Goal: Task Accomplishment & Management: Complete application form

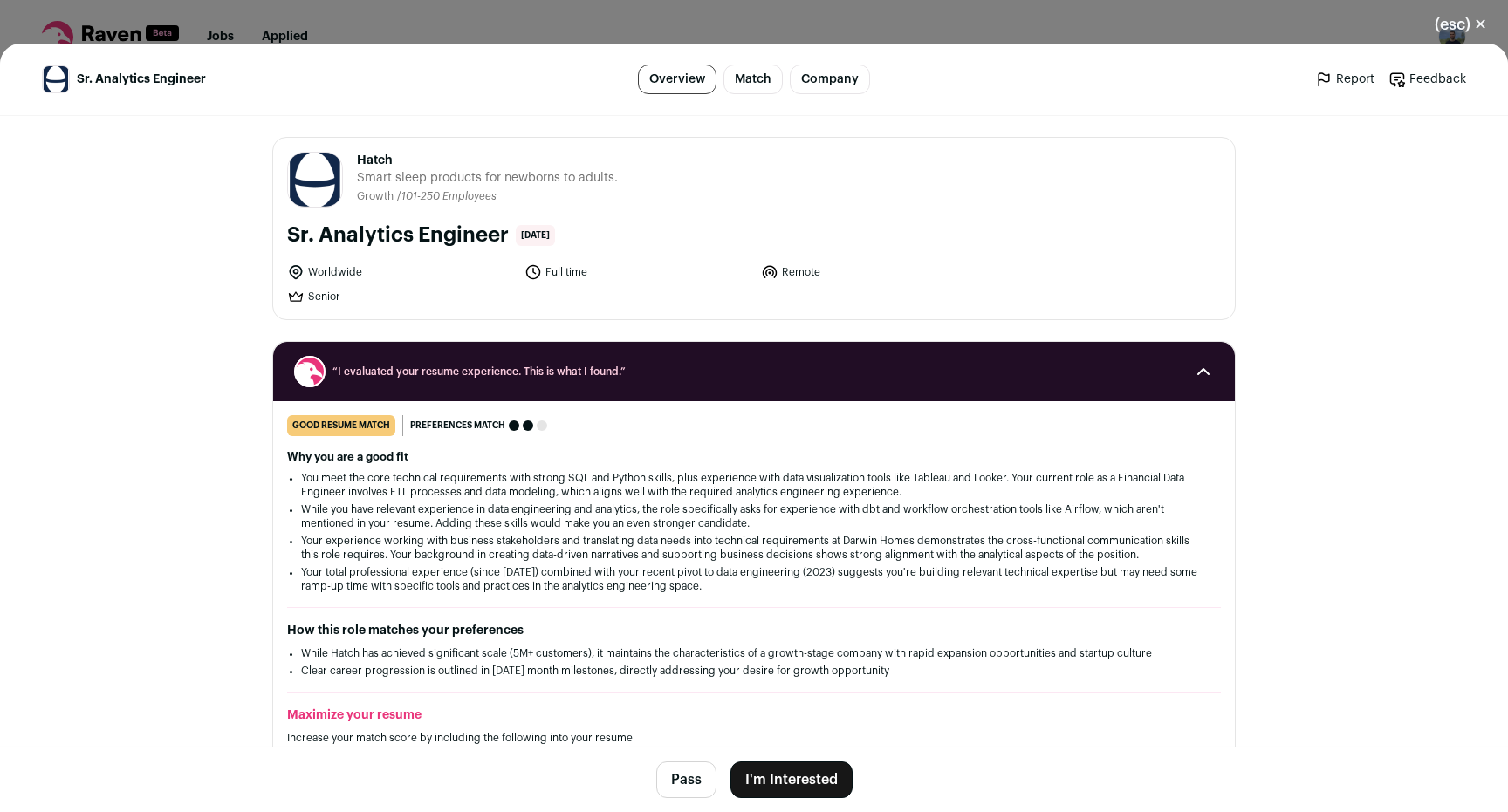
click at [796, 784] on button "I'm Interested" at bounding box center [792, 780] width 123 height 37
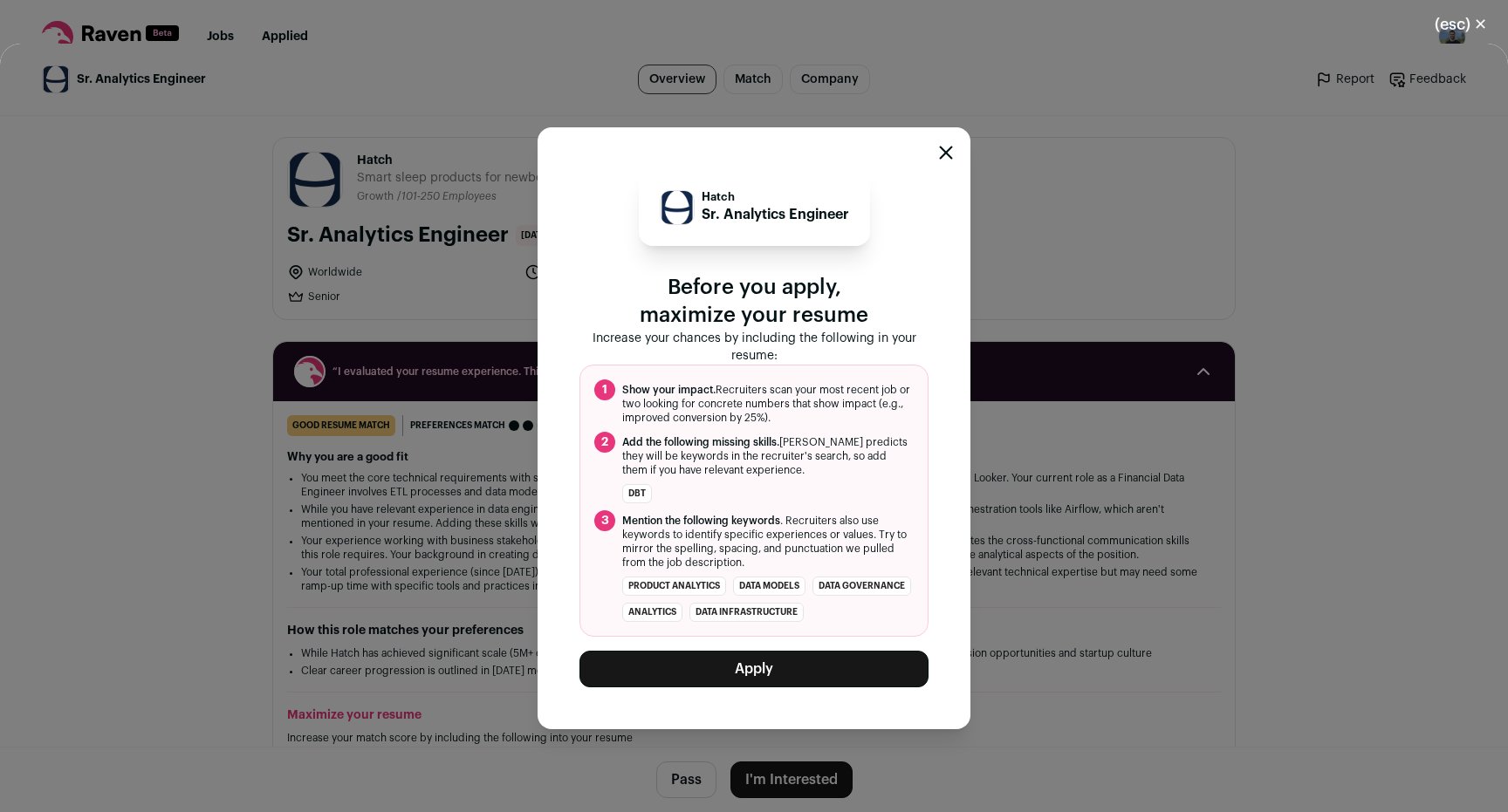
click at [799, 677] on button "Apply" at bounding box center [754, 669] width 349 height 37
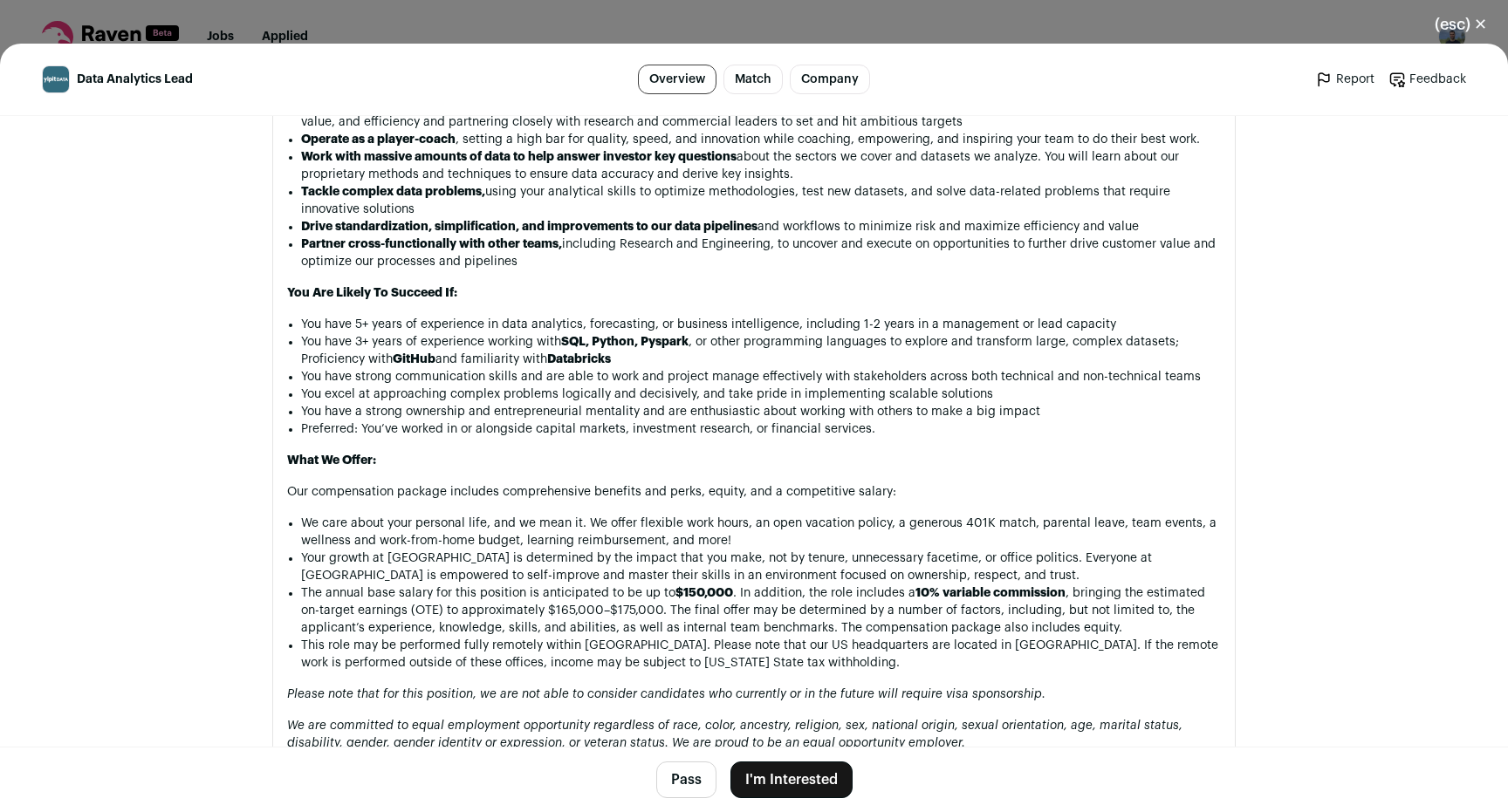
scroll to position [1613, 0]
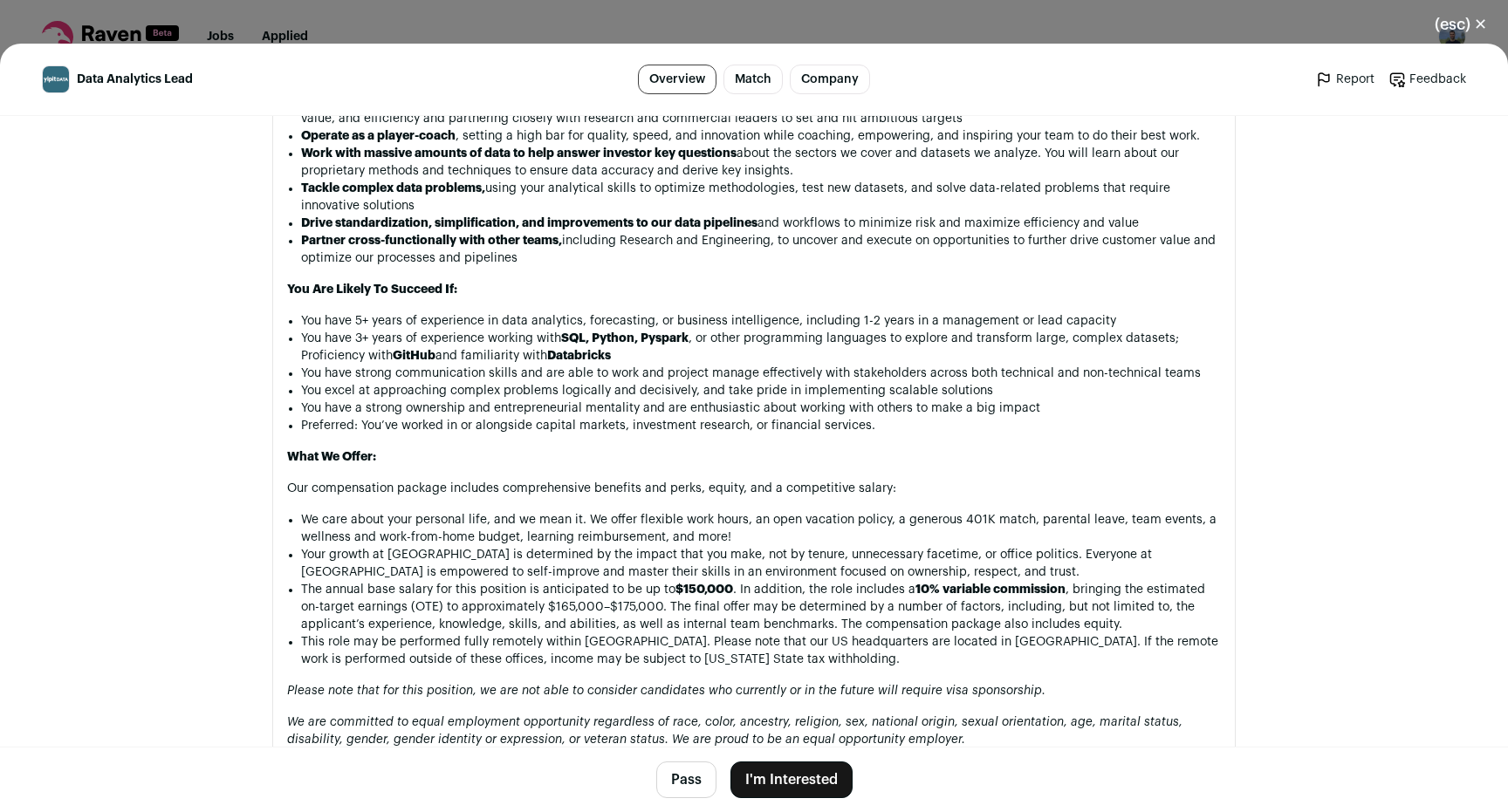
click at [797, 775] on button "I'm Interested" at bounding box center [792, 780] width 123 height 37
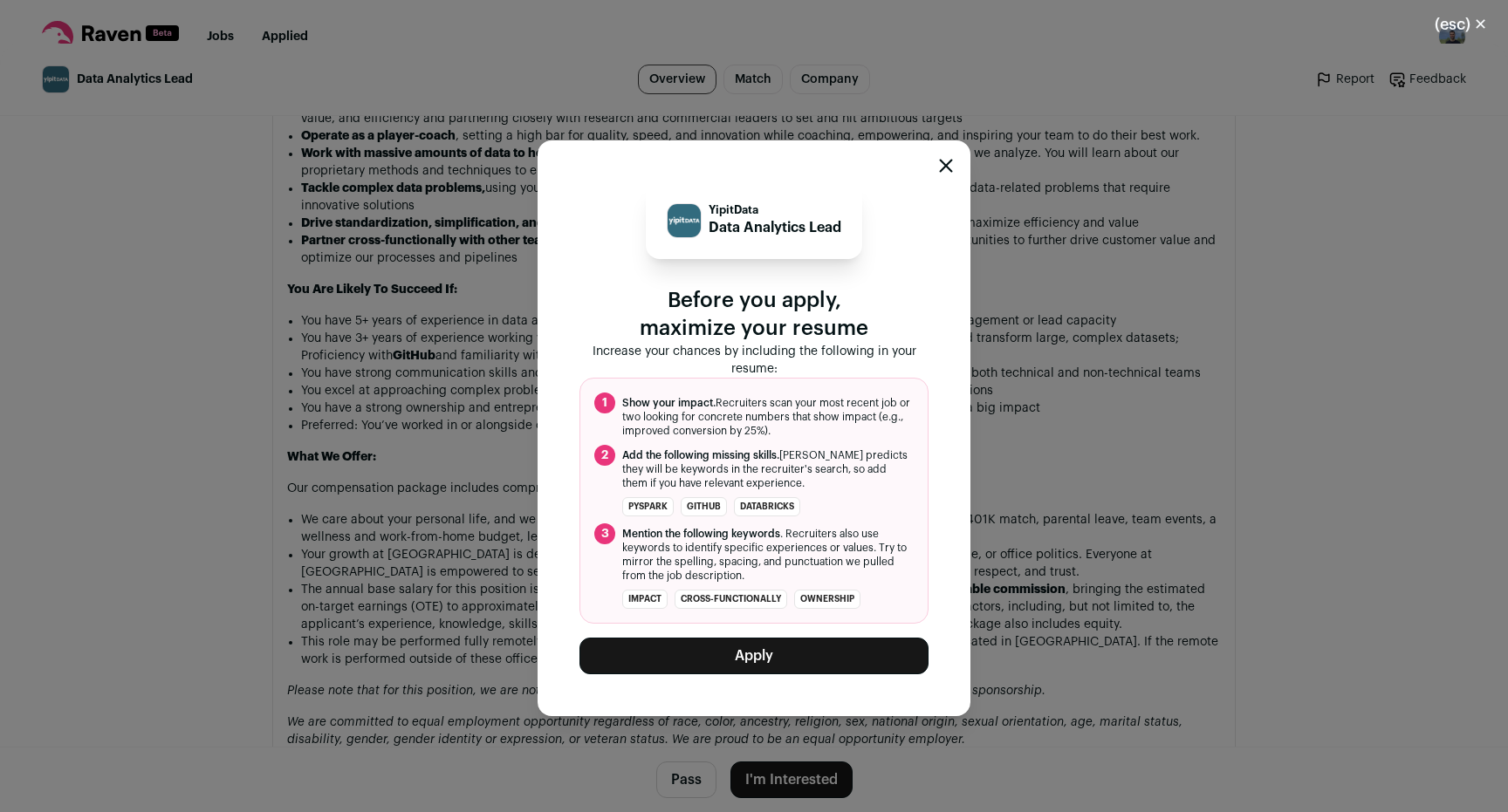
click at [798, 649] on button "Apply" at bounding box center [754, 656] width 349 height 37
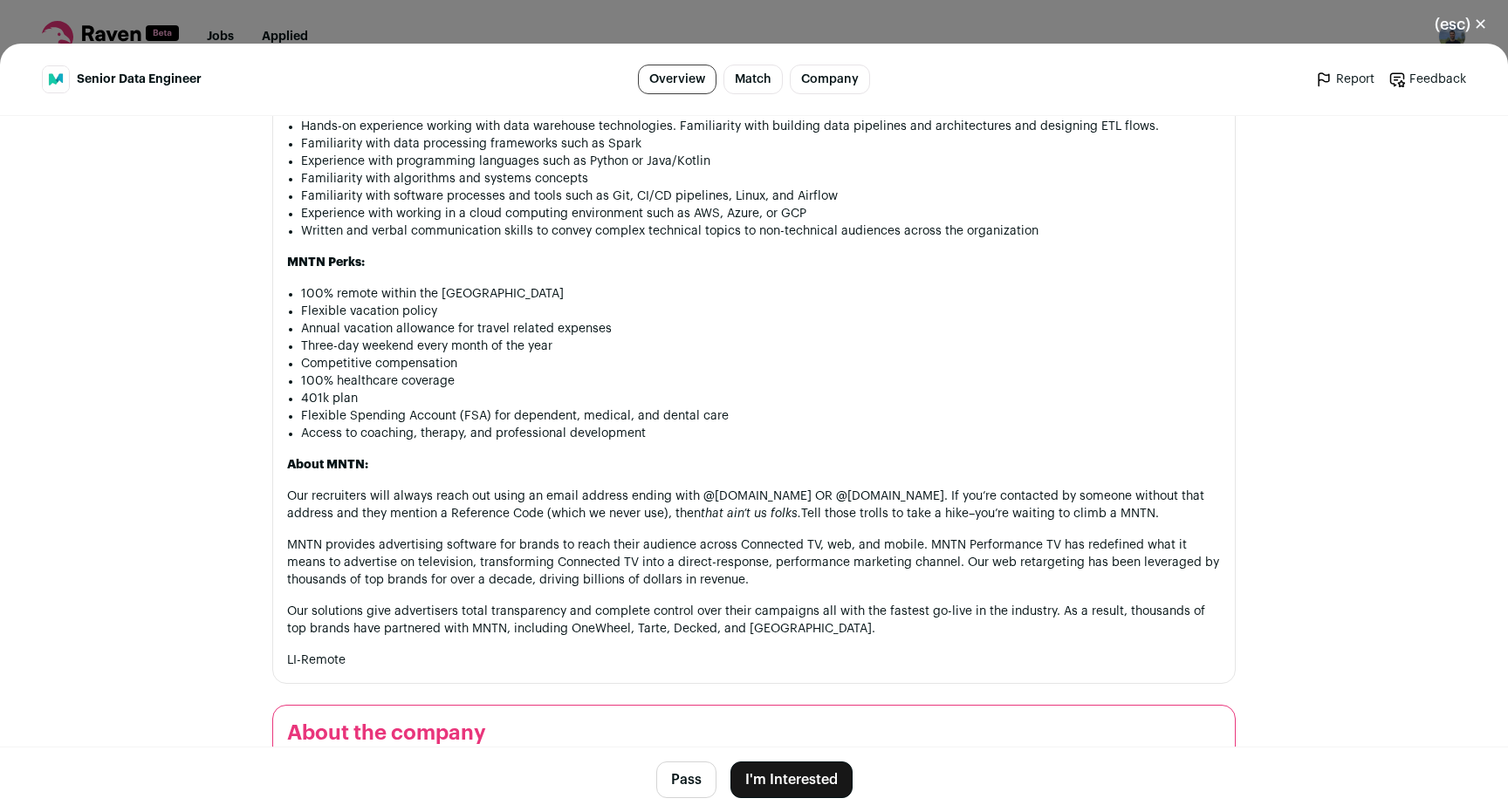
scroll to position [1466, 0]
drag, startPoint x: 1111, startPoint y: 511, endPoint x: 377, endPoint y: 479, distance: 734.7
click at [377, 479] on div "At MNTN, we put our people first, full stop. This allows our company culture to…" at bounding box center [754, 118] width 934 height 1099
click at [377, 479] on div "At MNTN, we put our people first, full stop. This allows our company culture to…" at bounding box center [754, 118] width 934 height 1099
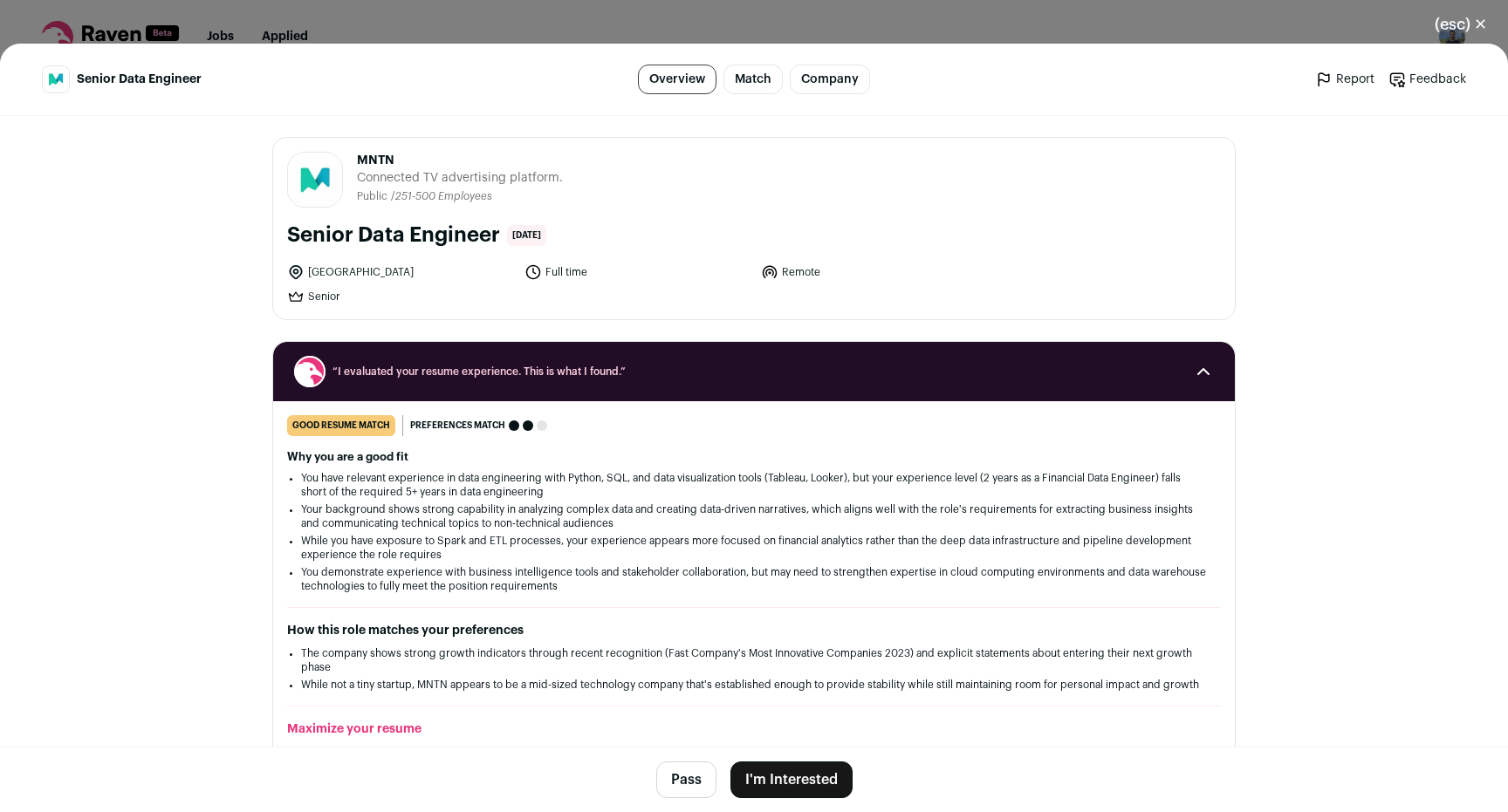
scroll to position [2, 0]
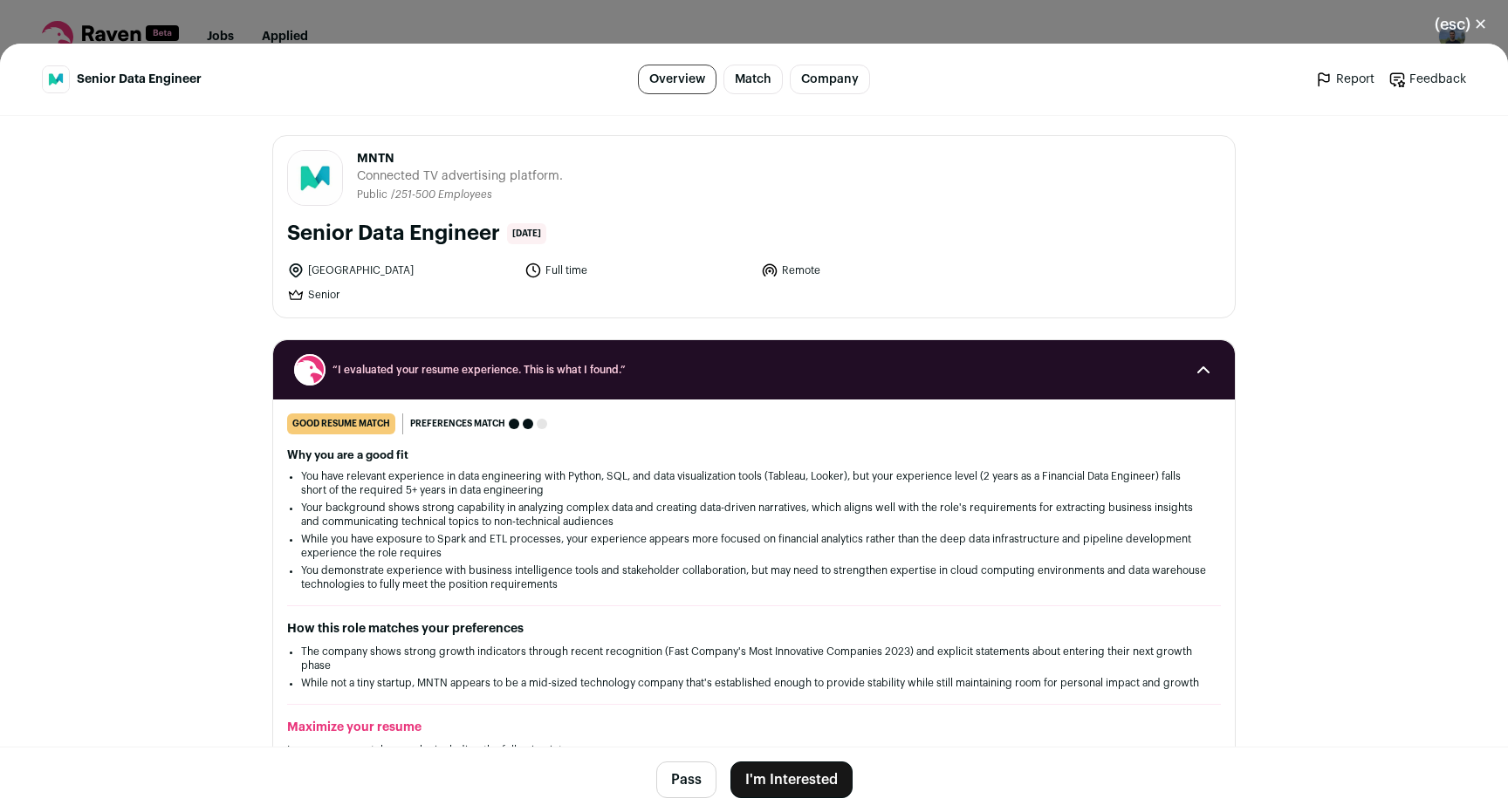
click at [804, 786] on button "I'm Interested" at bounding box center [792, 780] width 123 height 37
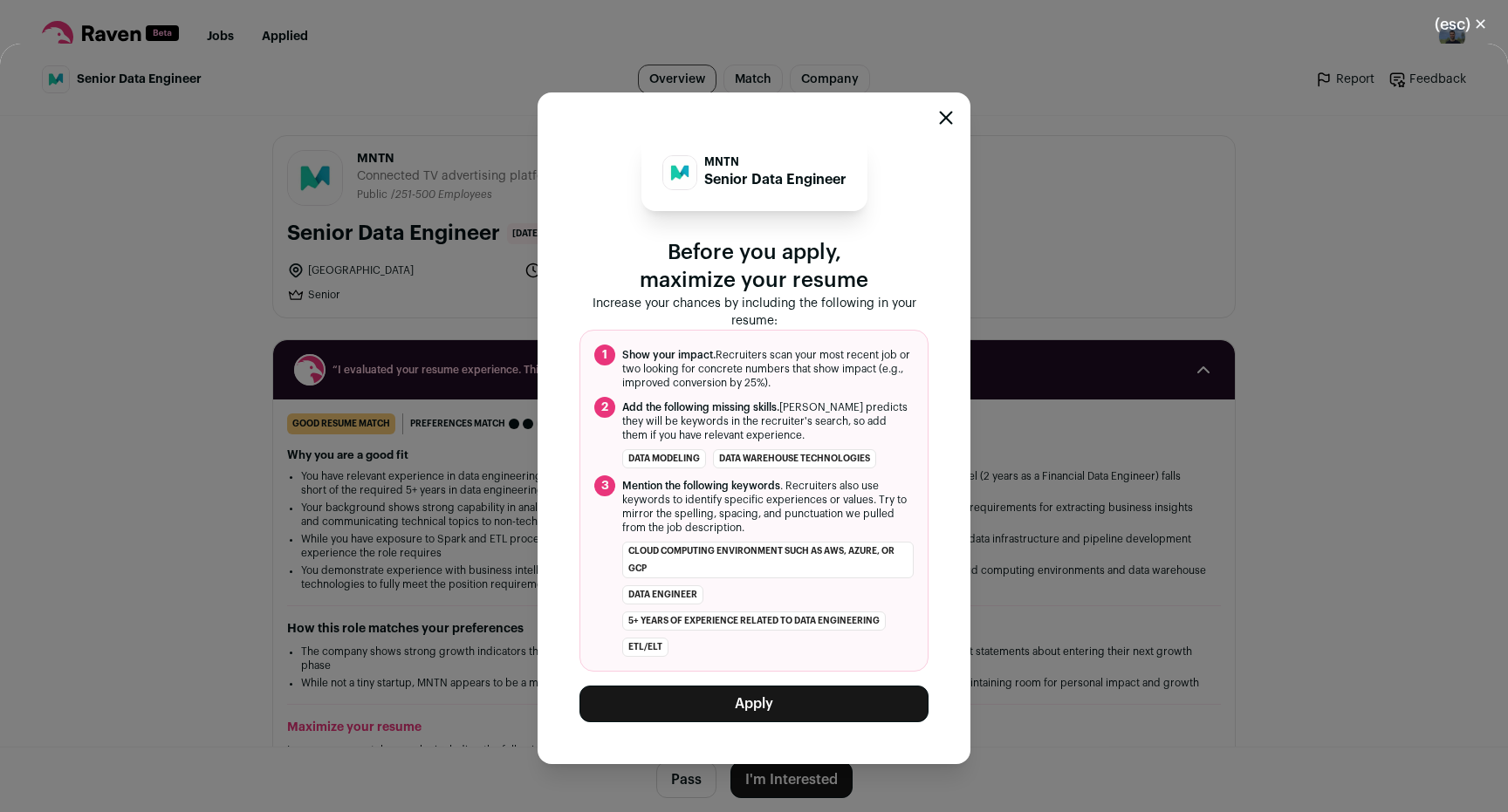
click at [787, 703] on button "Apply" at bounding box center [754, 704] width 349 height 37
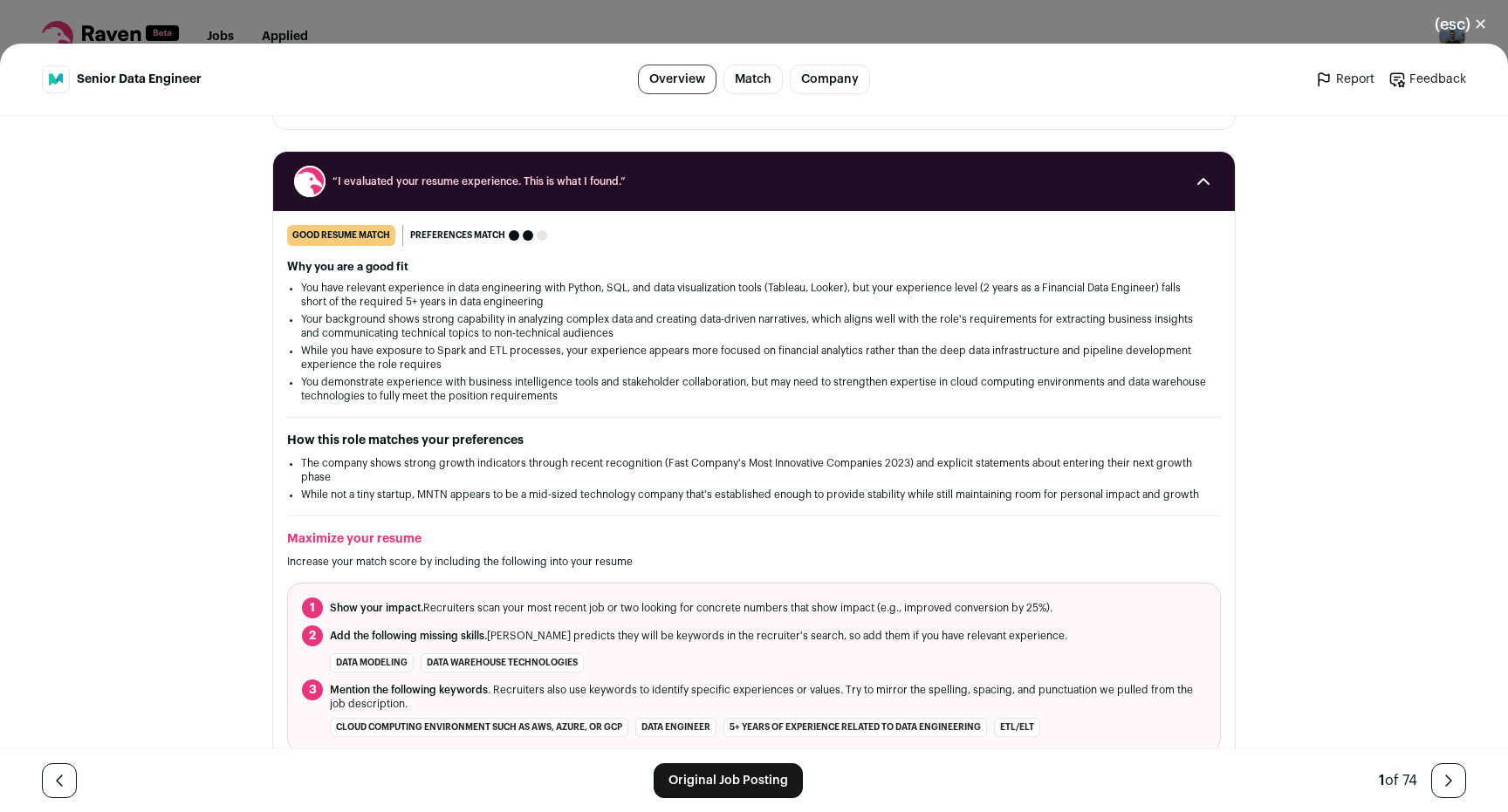
scroll to position [208, 0]
